Goal: Task Accomplishment & Management: Complete application form

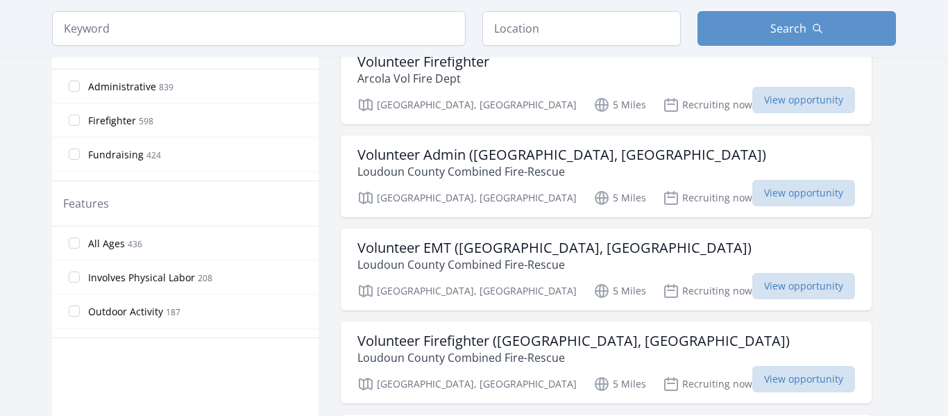
scroll to position [626, 0]
click at [110, 246] on span "All Ages" at bounding box center [106, 243] width 37 height 14
click at [80, 246] on input "All Ages 436" at bounding box center [74, 242] width 11 height 11
click at [110, 246] on span "All Ages" at bounding box center [106, 243] width 37 height 14
click at [80, 246] on input "All Ages 436" at bounding box center [74, 242] width 11 height 11
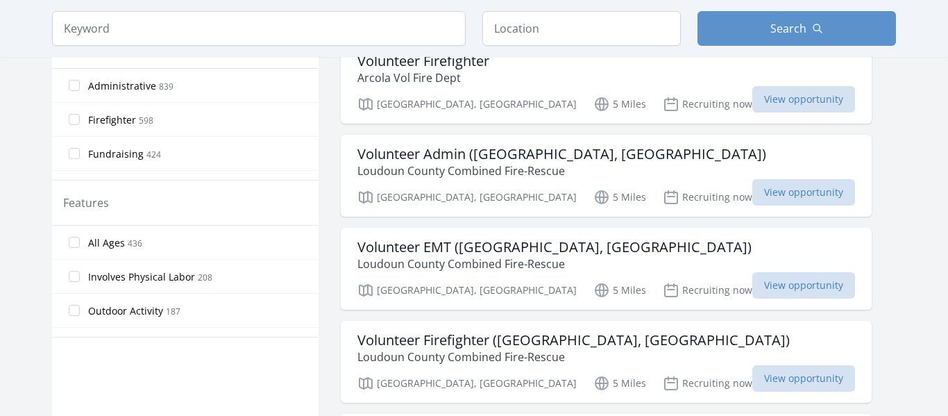
click at [110, 246] on span "All Ages" at bounding box center [106, 243] width 37 height 14
click at [80, 246] on input "All Ages 436" at bounding box center [74, 242] width 11 height 11
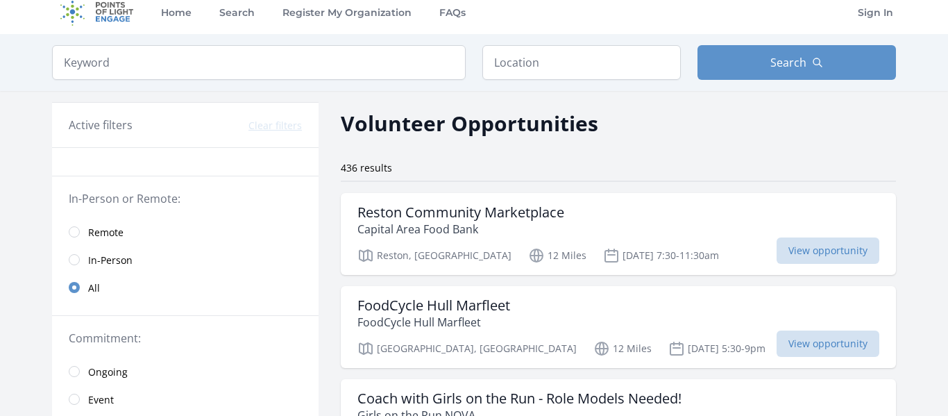
scroll to position [8, 0]
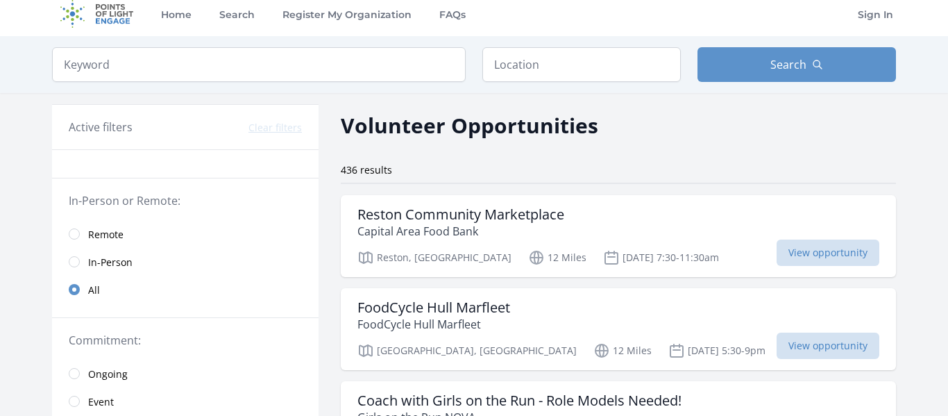
click at [84, 226] on link "Remote" at bounding box center [185, 234] width 266 height 28
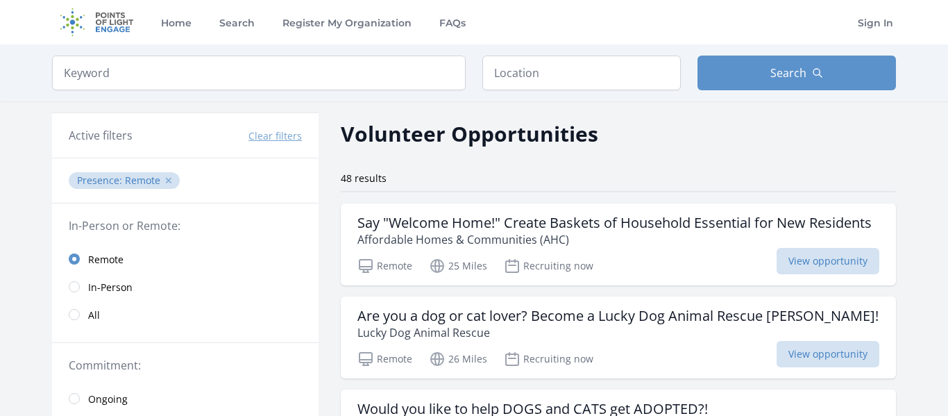
click at [168, 178] on button "✕" at bounding box center [168, 180] width 8 height 14
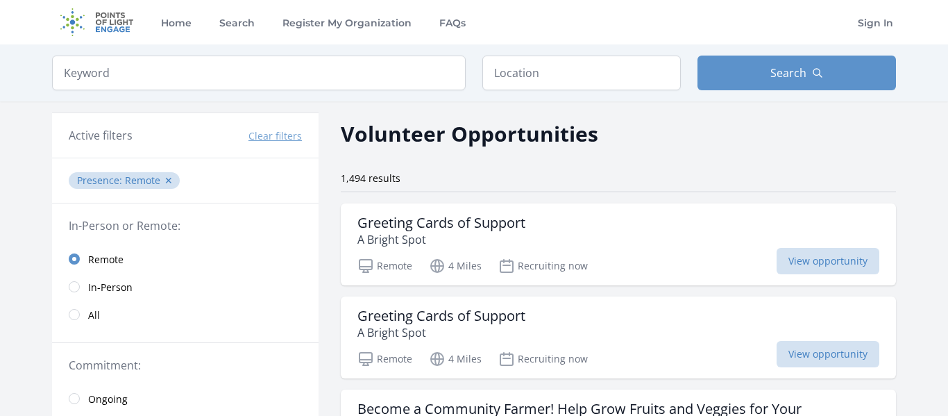
scroll to position [8, 0]
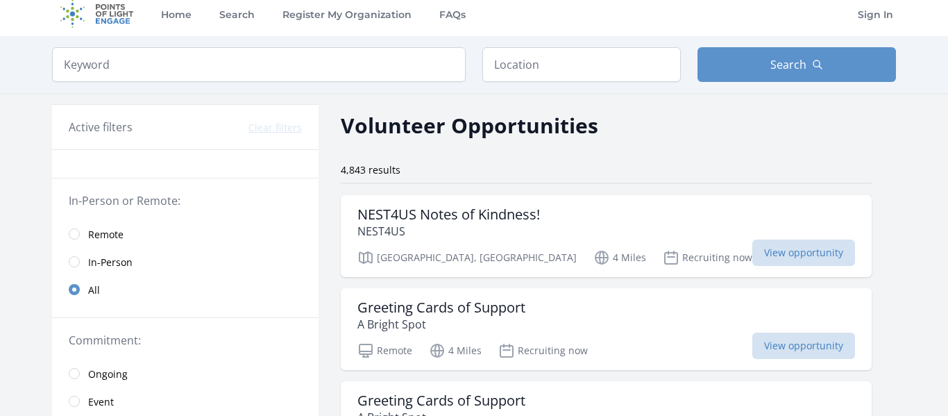
click at [103, 237] on span "Remote" at bounding box center [105, 235] width 35 height 14
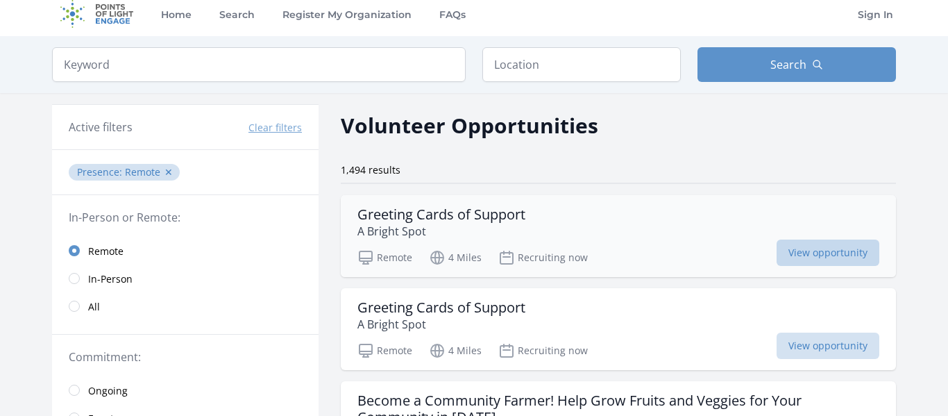
click at [858, 259] on span "View opportunity" at bounding box center [827, 252] width 103 height 26
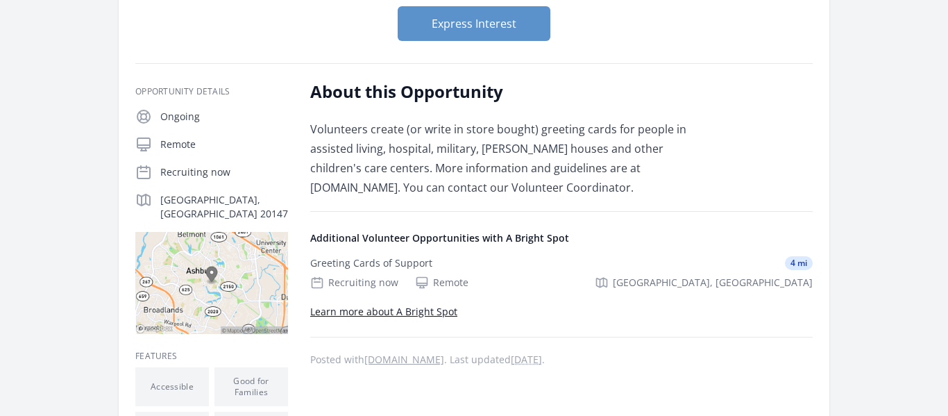
scroll to position [173, 0]
click at [443, 28] on button "Express Interest" at bounding box center [474, 24] width 153 height 35
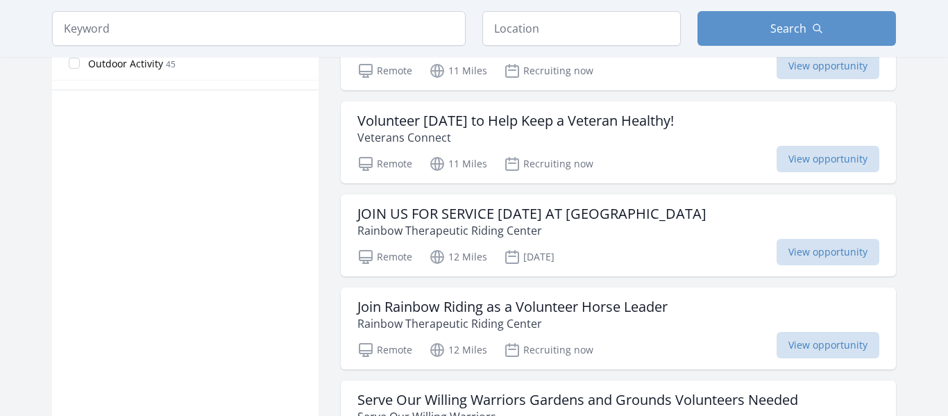
scroll to position [863, 0]
